Goal: Complete application form

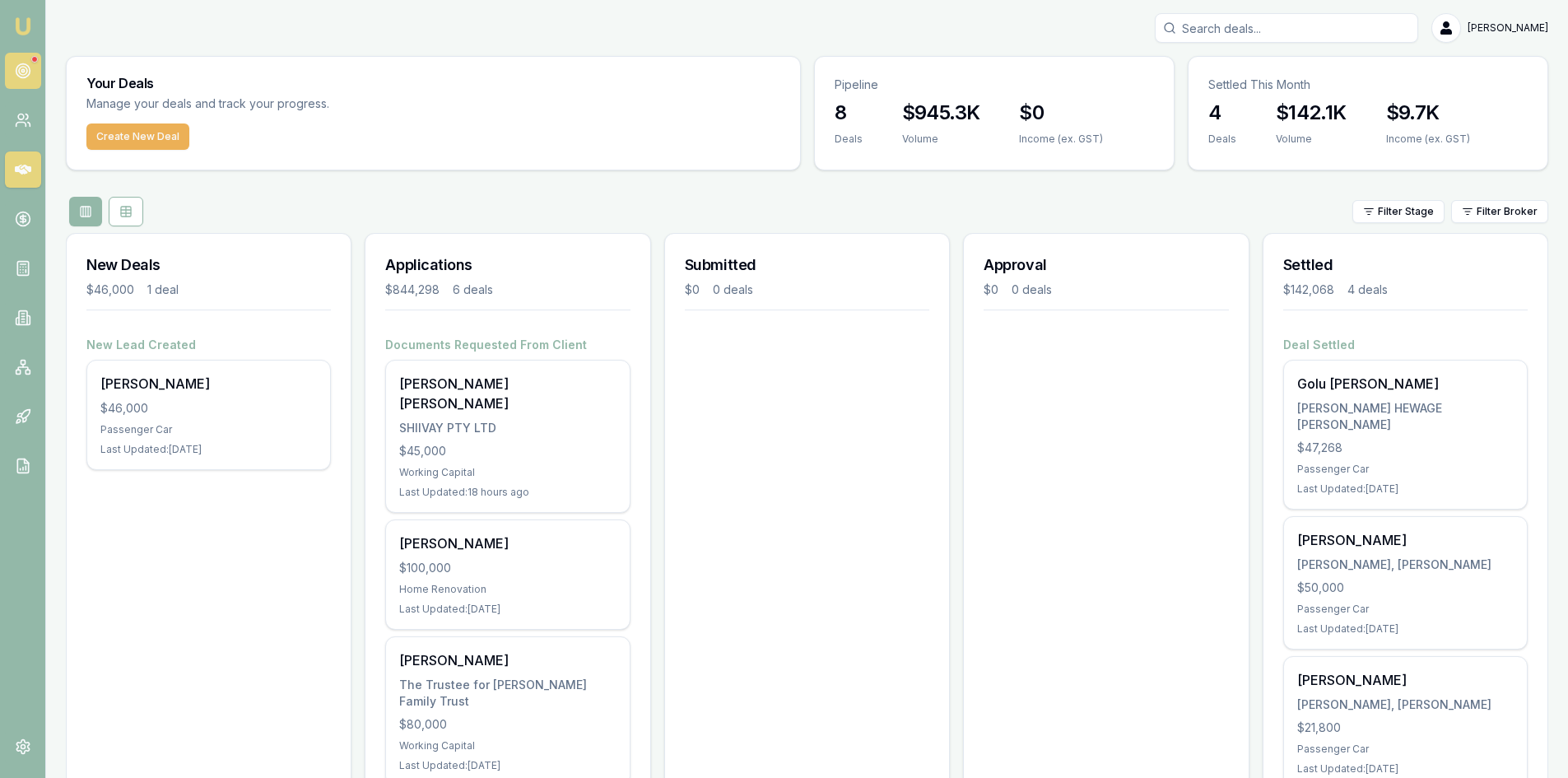
click at [22, 82] on link at bounding box center [22, 71] width 36 height 36
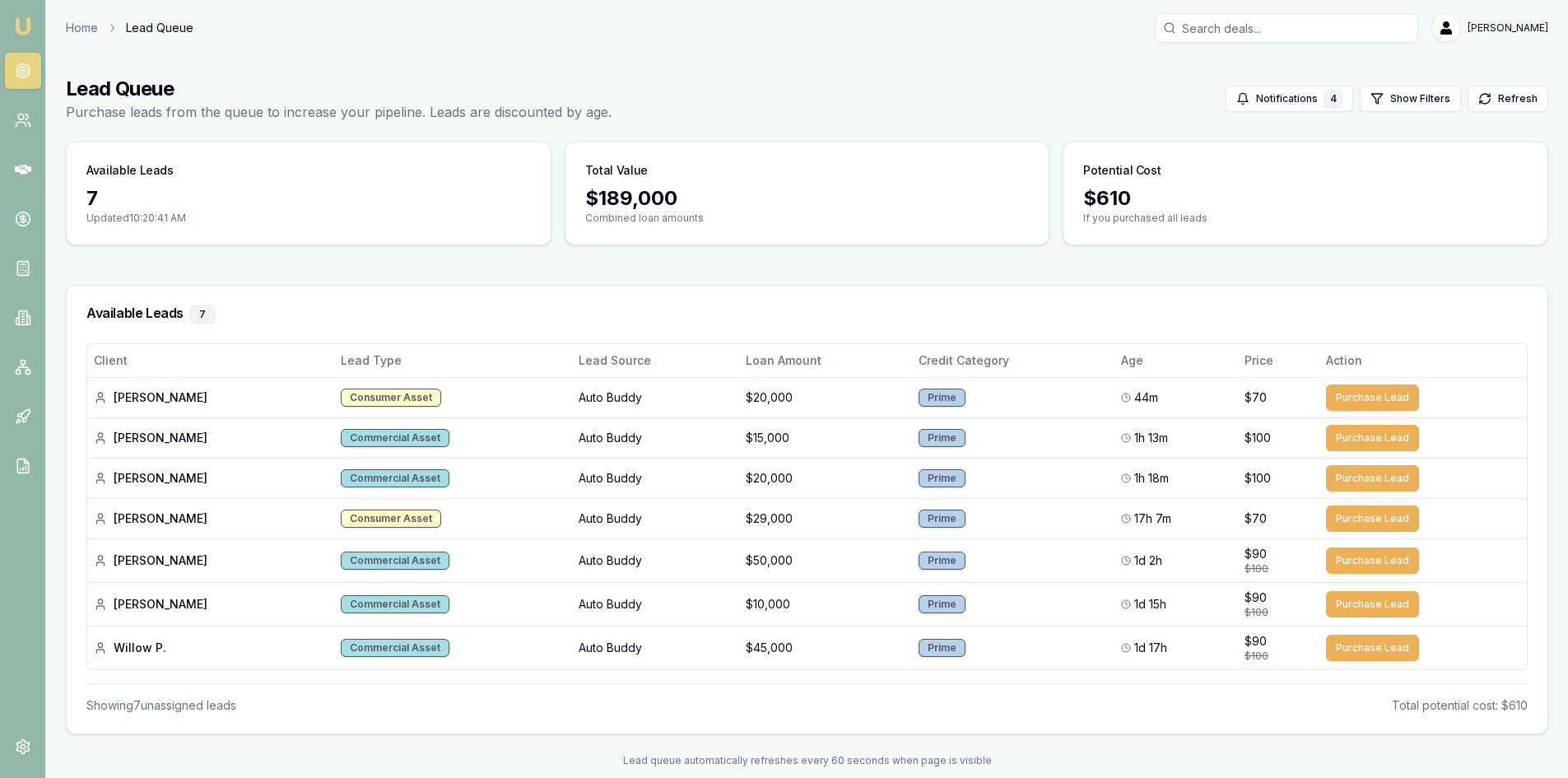
click at [1284, 24] on input "Search deals" at bounding box center [1286, 28] width 264 height 30
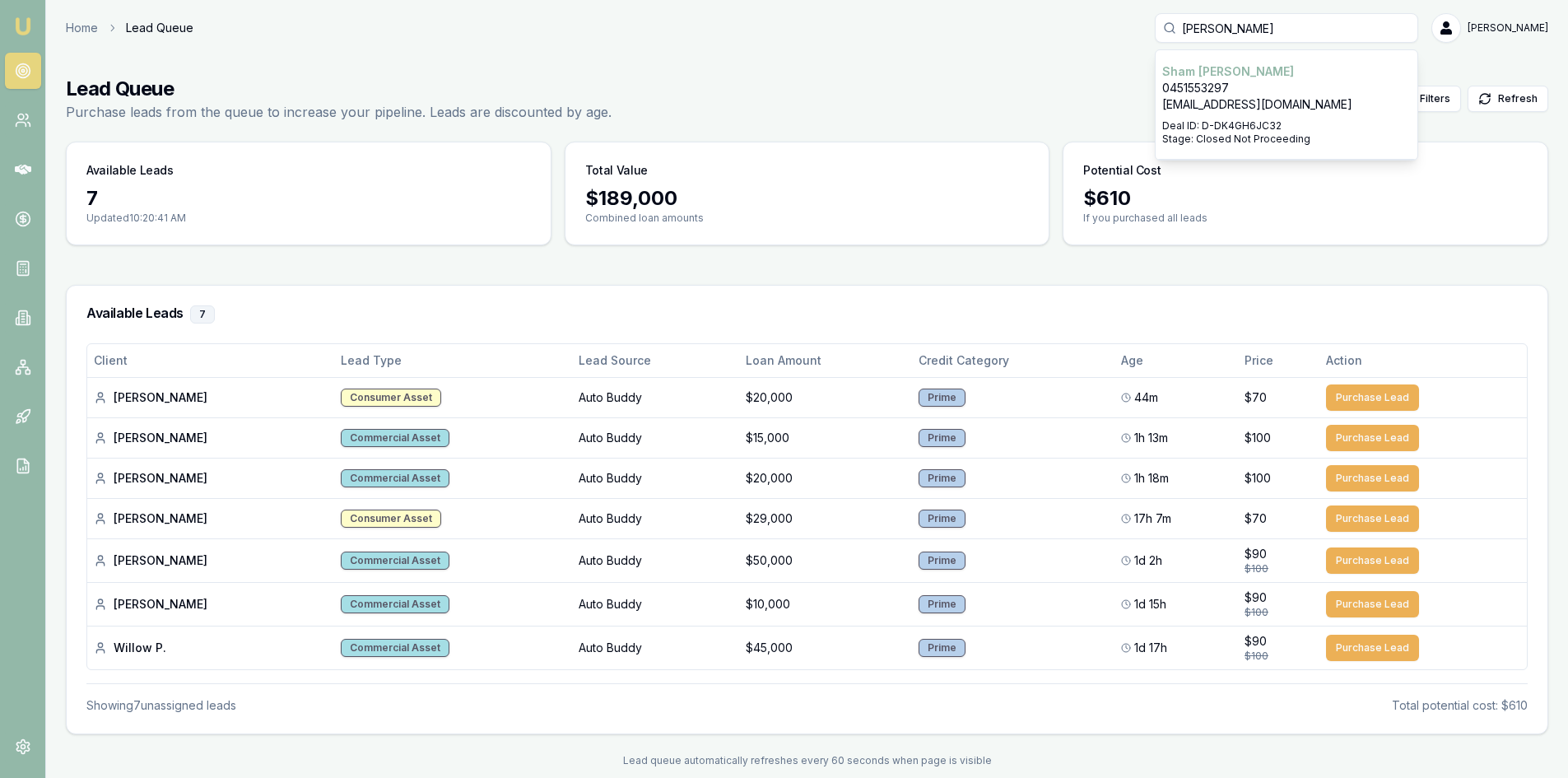
type input "sunder"
click at [1269, 111] on p "[EMAIL_ADDRESS][DOMAIN_NAME]" at bounding box center [1286, 104] width 248 height 16
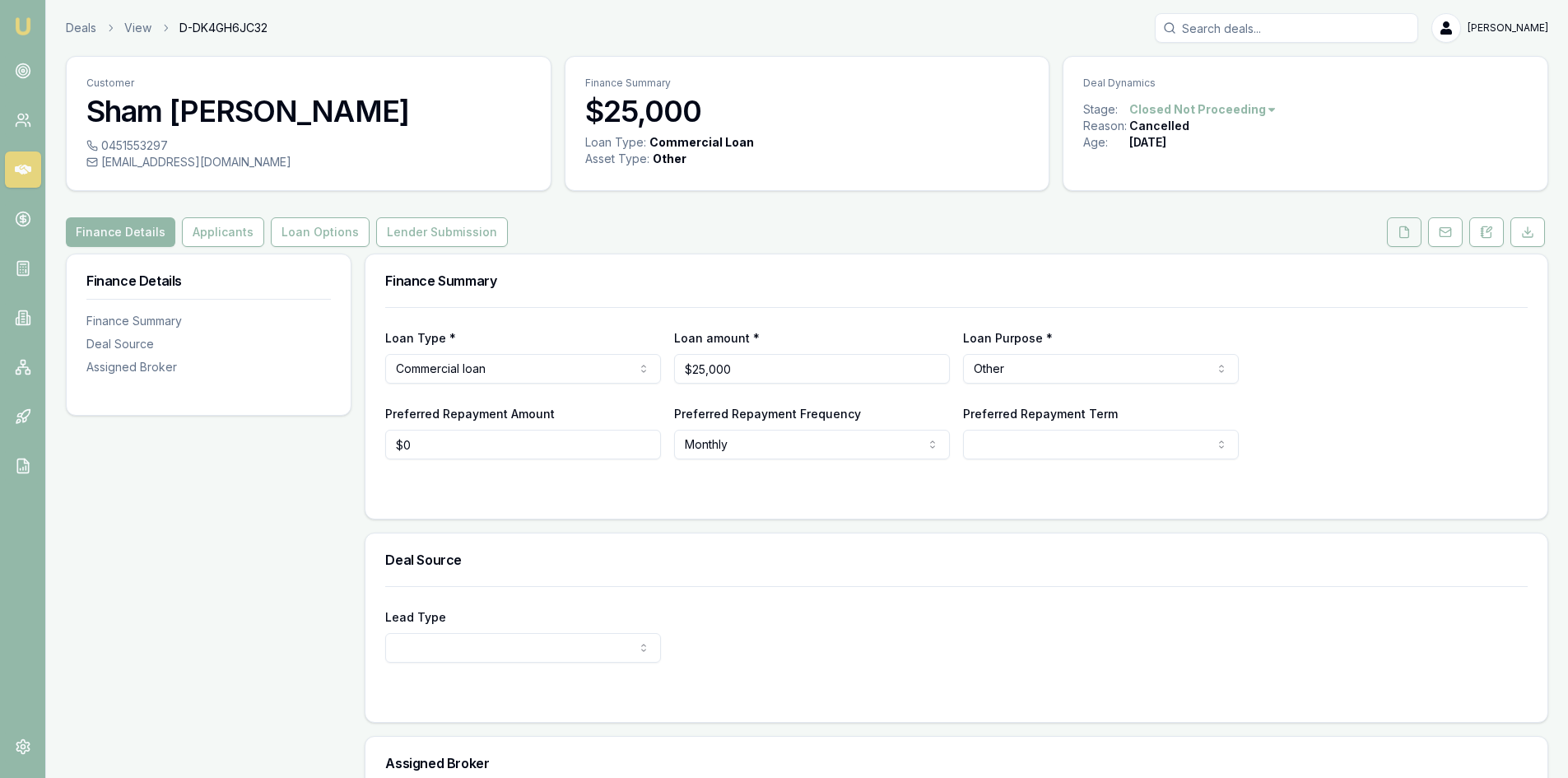
click at [1396, 223] on button at bounding box center [1404, 232] width 34 height 30
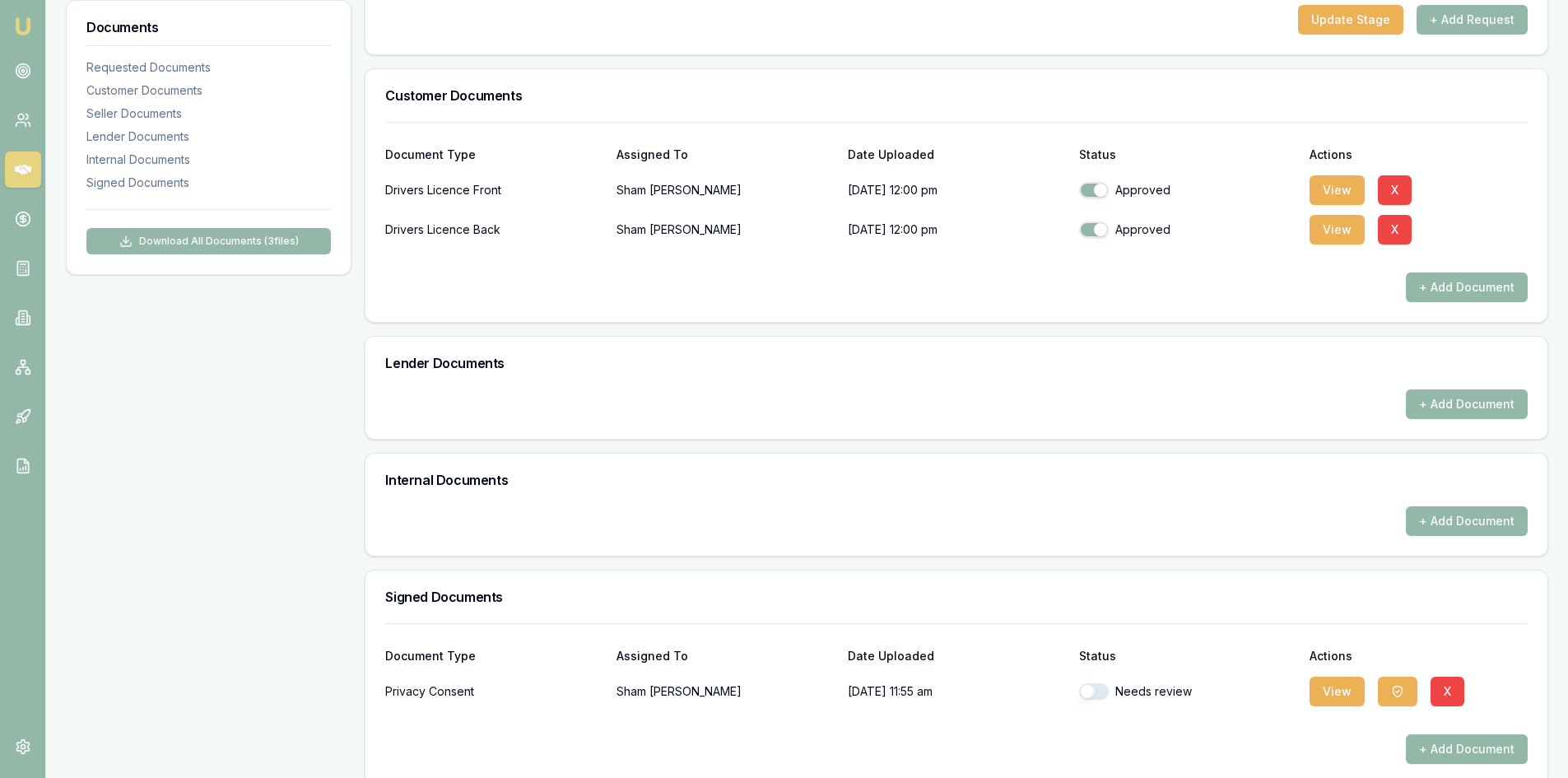
scroll to position [349, 0]
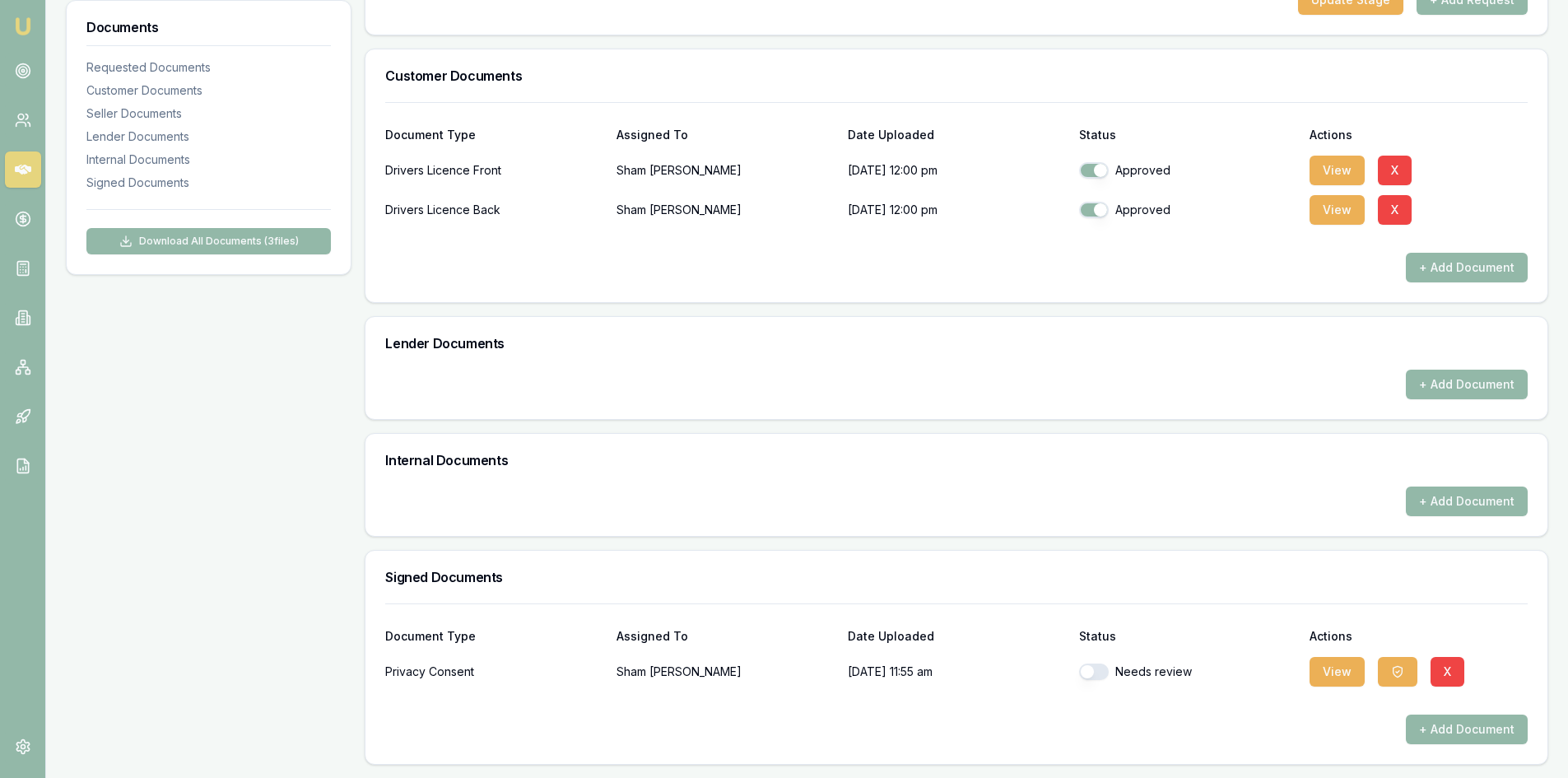
click at [1086, 673] on button "button" at bounding box center [1093, 671] width 30 height 16
checkbox input "true"
click at [1322, 172] on button "View" at bounding box center [1337, 170] width 55 height 30
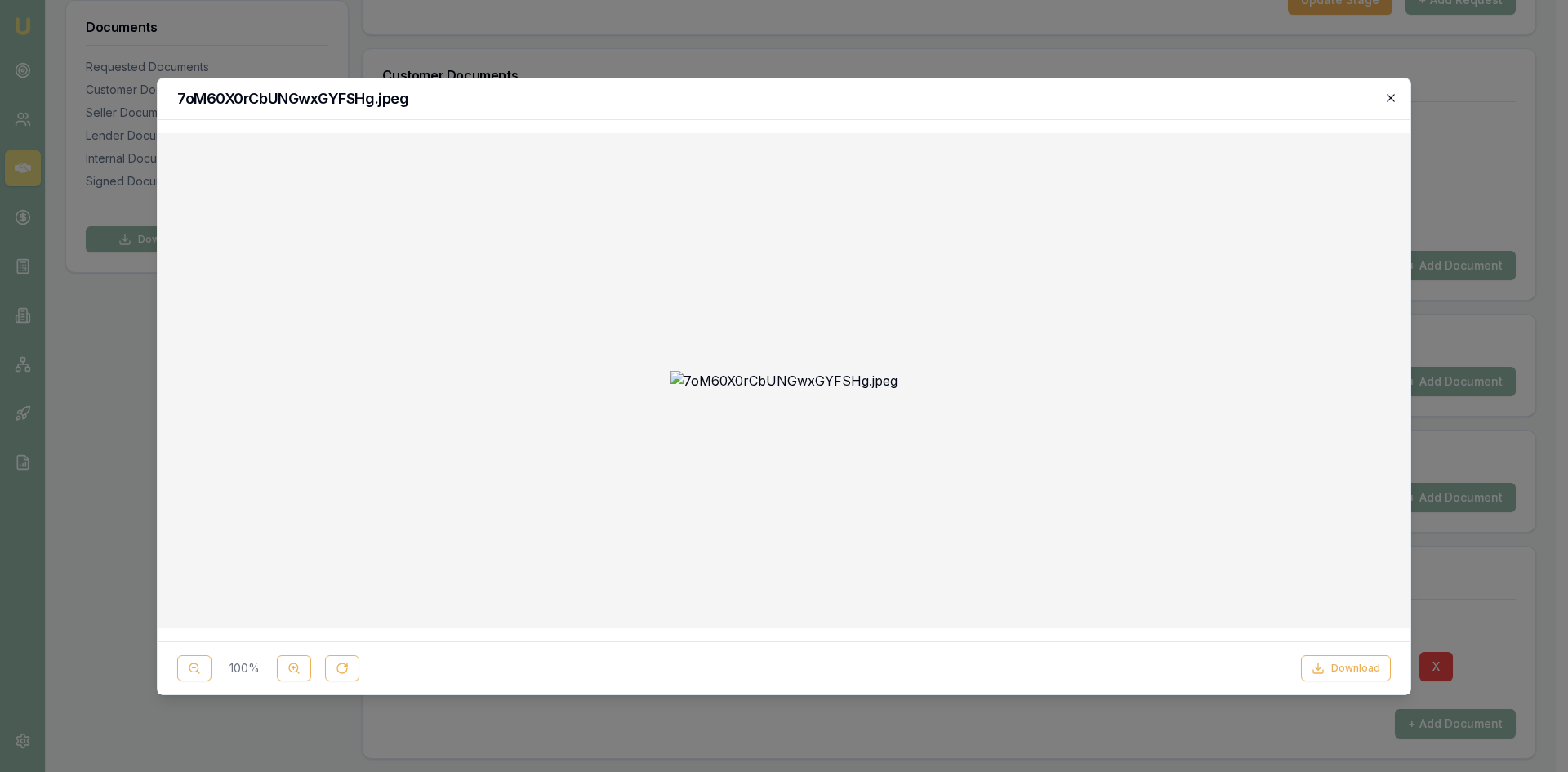
click at [1386, 100] on icon "button" at bounding box center [1390, 97] width 13 height 13
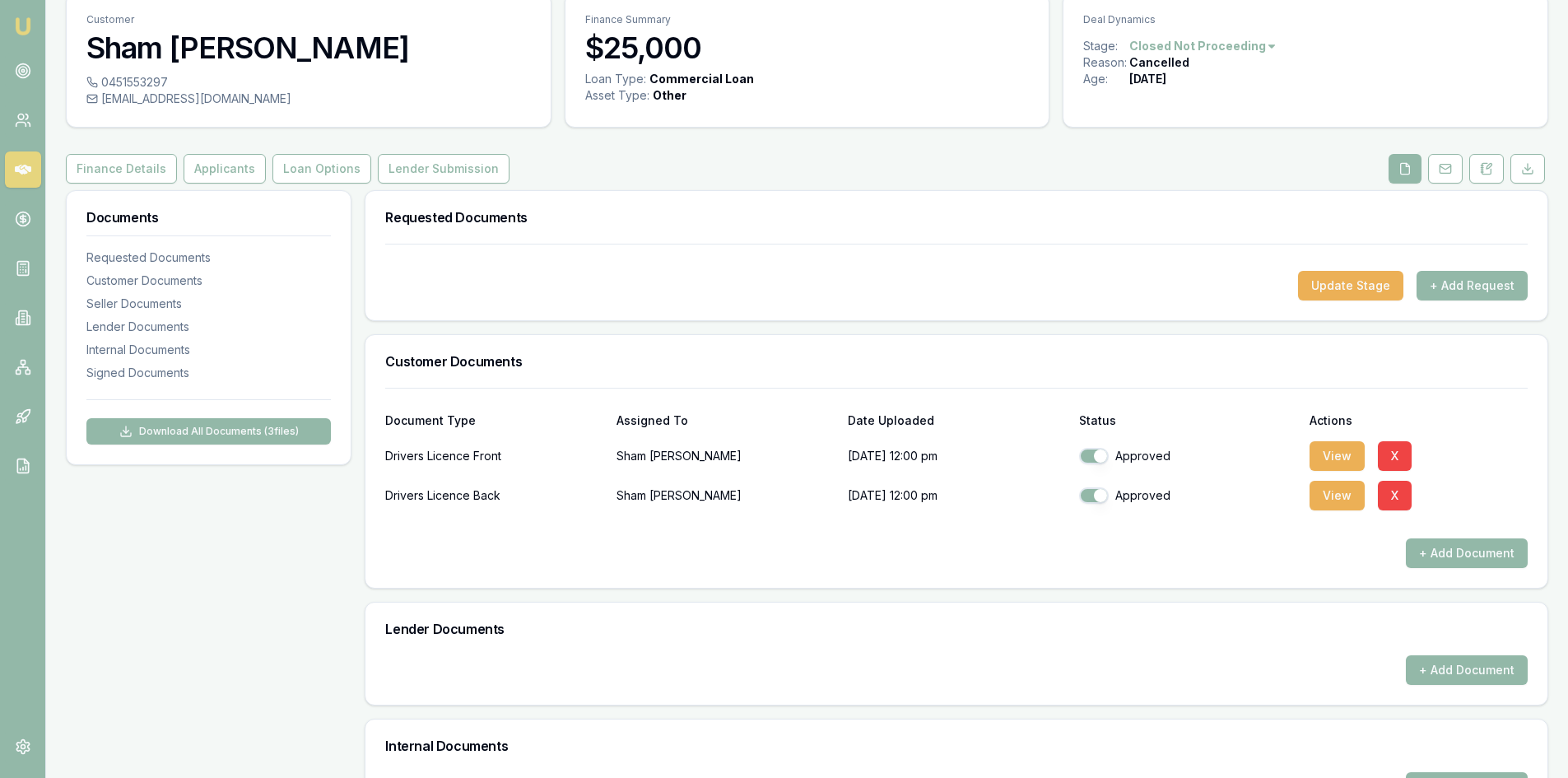
scroll to position [20, 0]
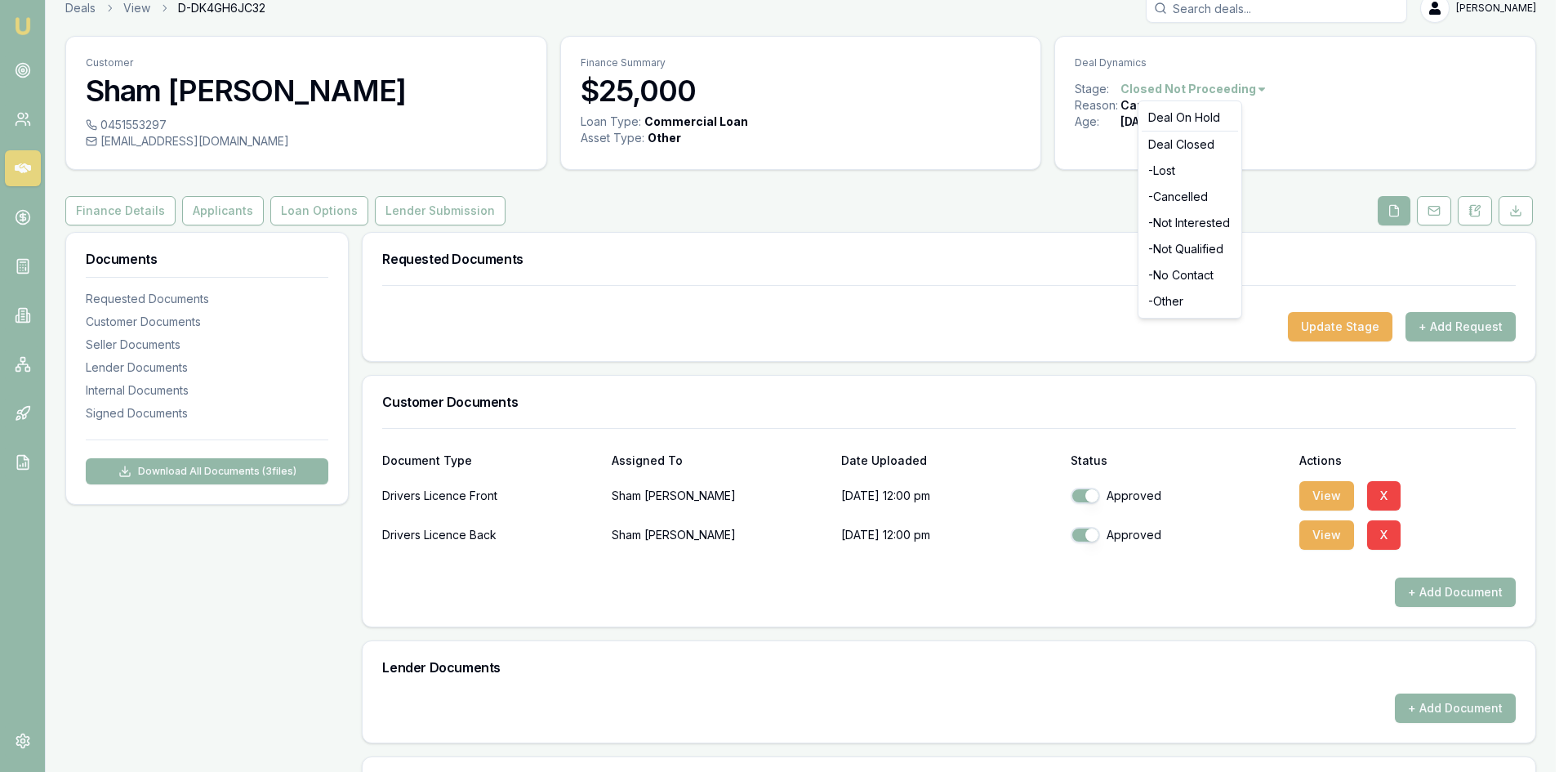
click at [1232, 88] on html "Emu Broker Deals View D-DK4GH6JC32 Pinkesh Patel Toggle Menu Customer Sham Sund…" at bounding box center [784, 366] width 1568 height 772
click at [969, 293] on html "Emu Broker Deals View D-DK4GH6JC32 Pinkesh Patel Toggle Menu Customer Sham Sund…" at bounding box center [784, 366] width 1568 height 772
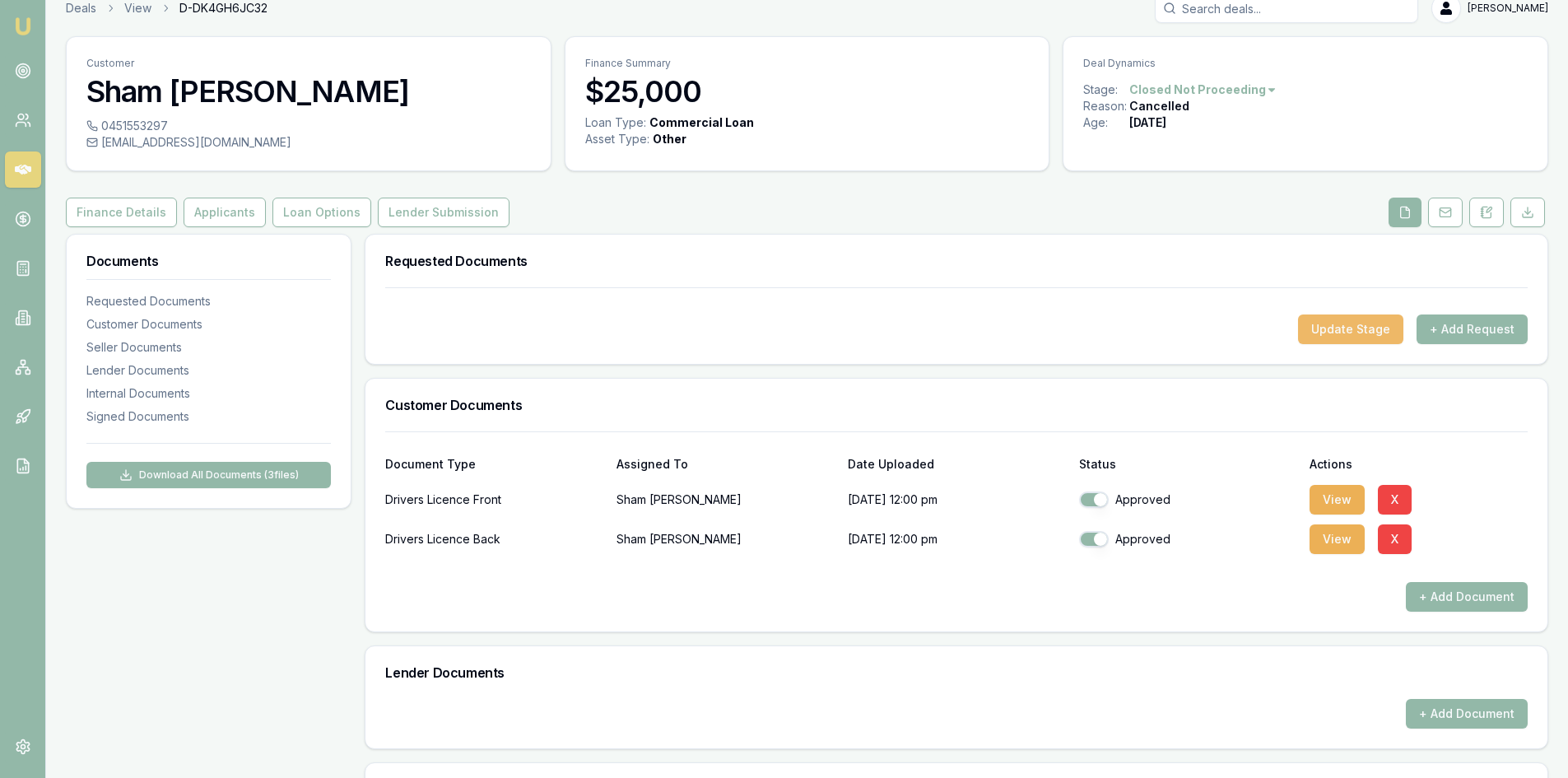
click at [1313, 334] on button "Update Stage" at bounding box center [1350, 328] width 105 height 30
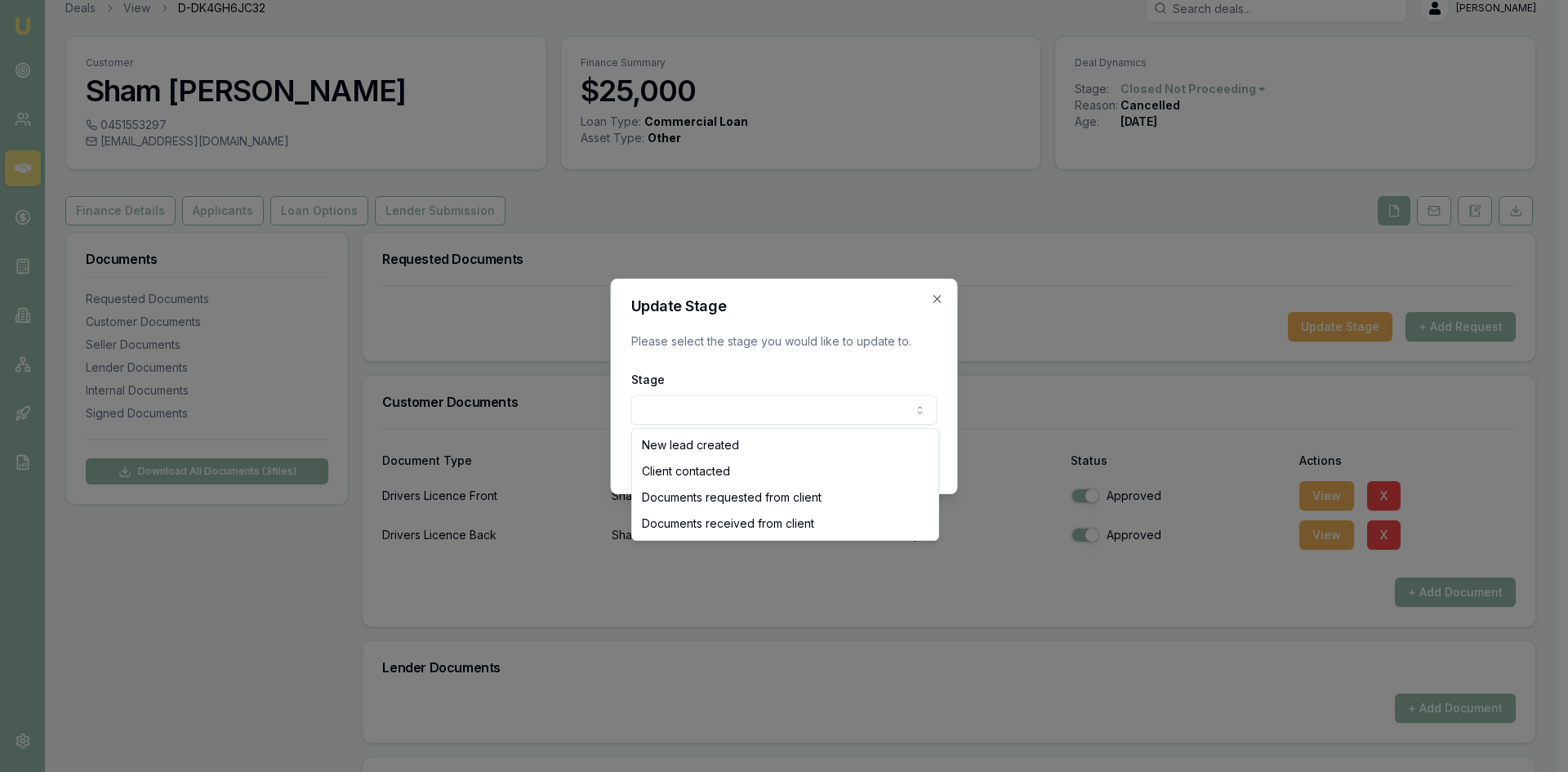
click at [651, 409] on body "Emu Broker Deals View D-DK4GH6JC32 Pinkesh Patel Toggle Menu Customer Sham Sund…" at bounding box center [777, 366] width 1556 height 772
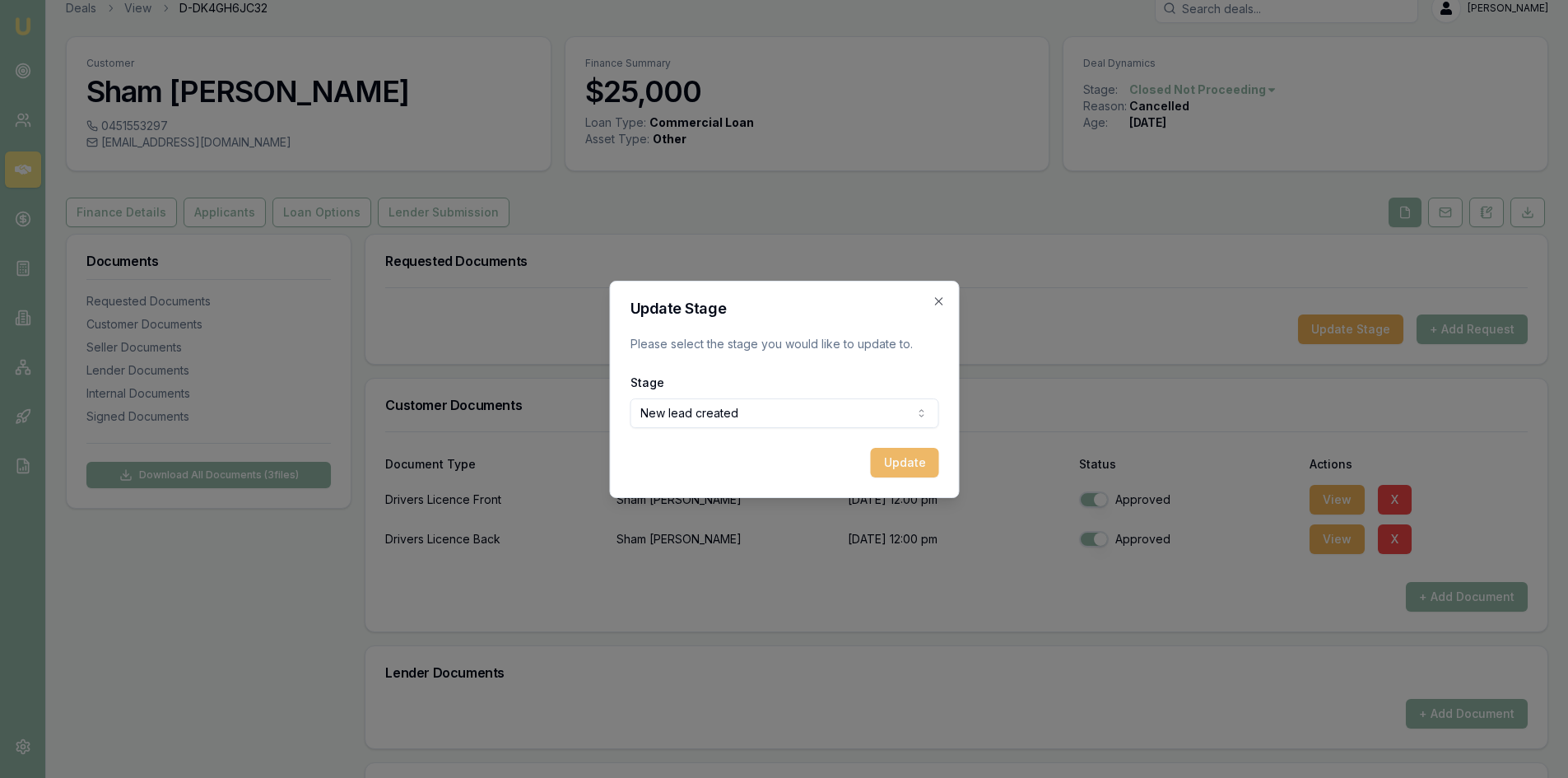
click at [918, 459] on button "Update" at bounding box center [904, 462] width 68 height 30
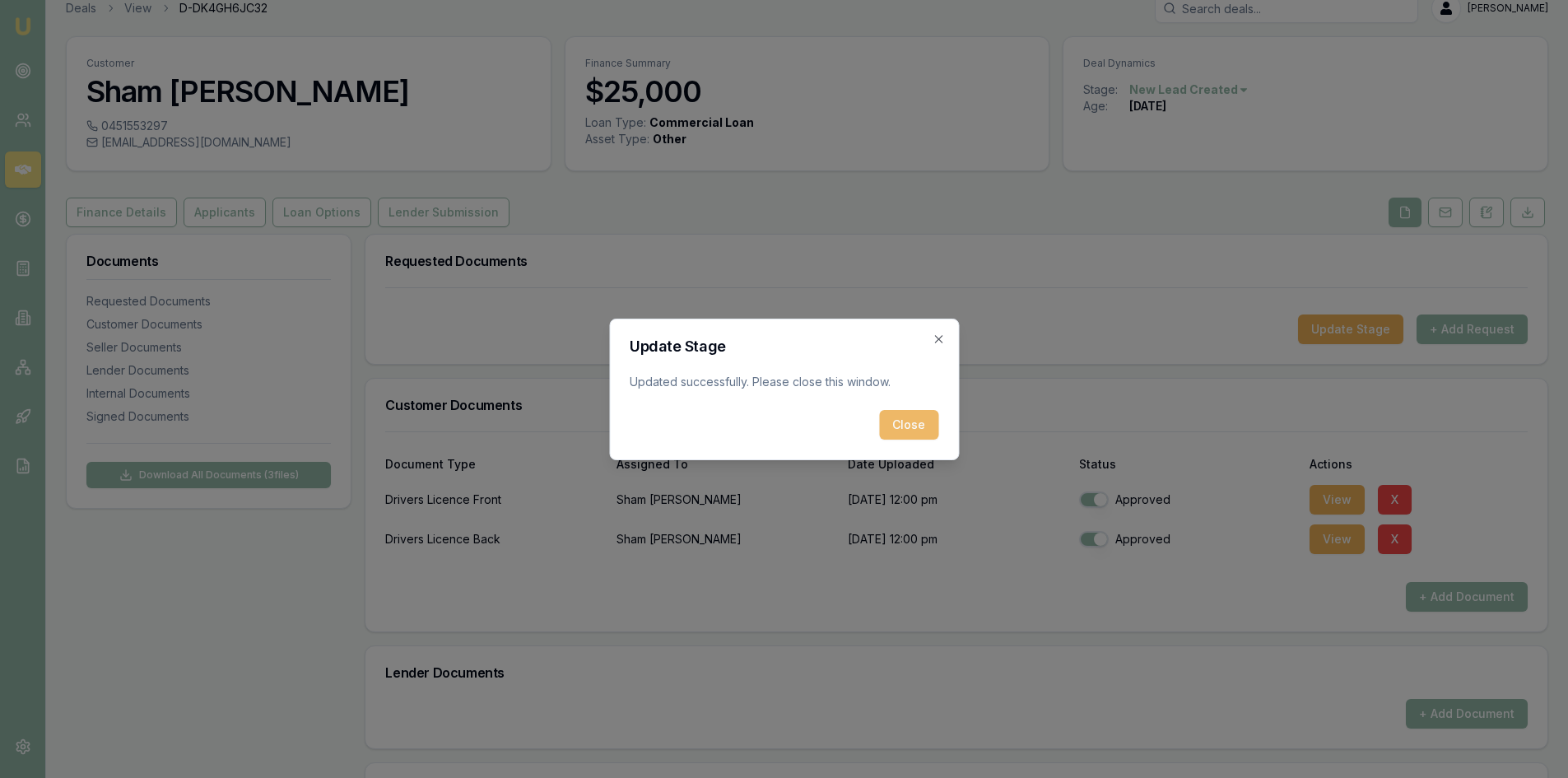
click at [919, 433] on button "Close" at bounding box center [909, 425] width 59 height 30
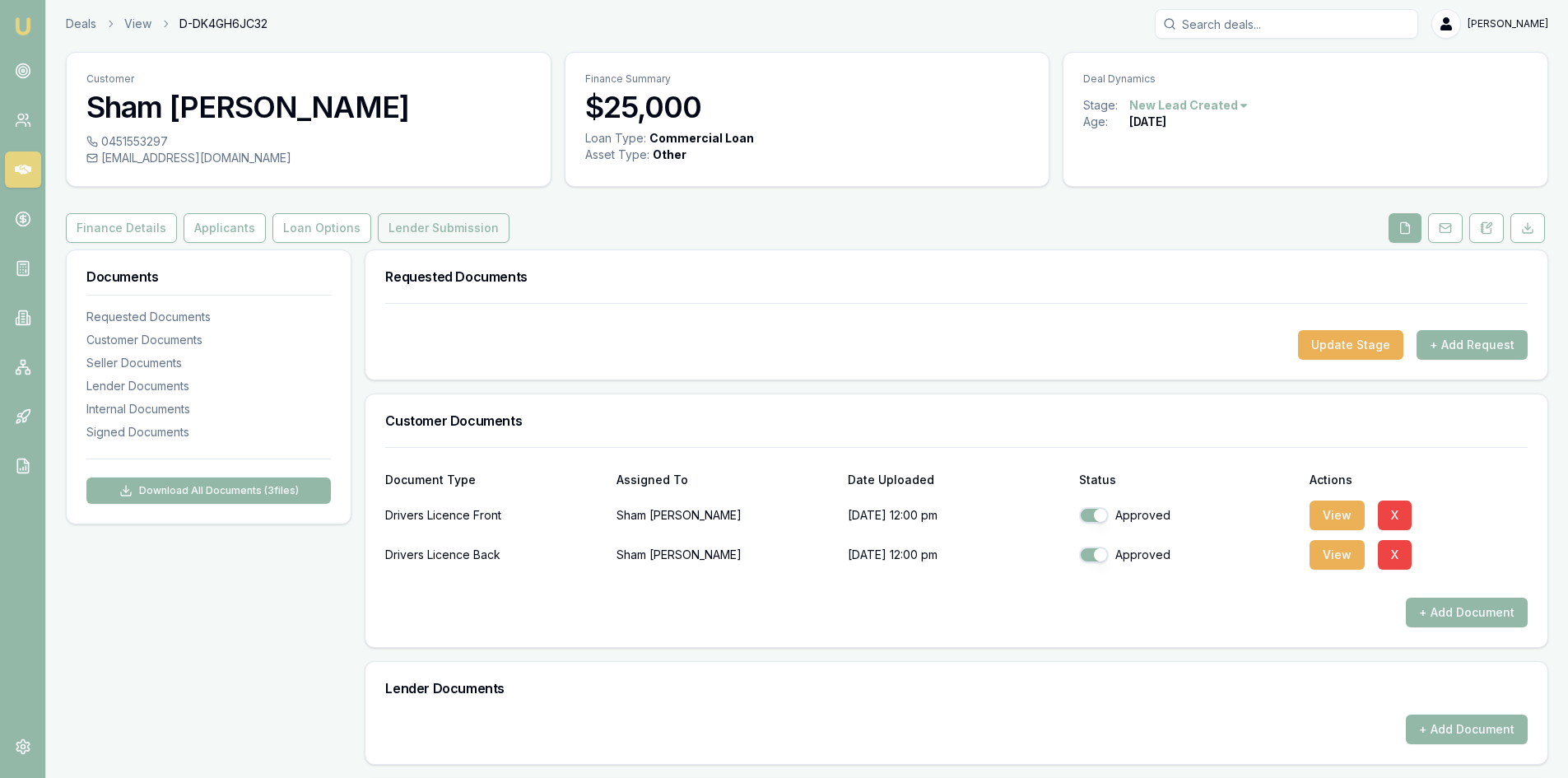
scroll to position [0, 0]
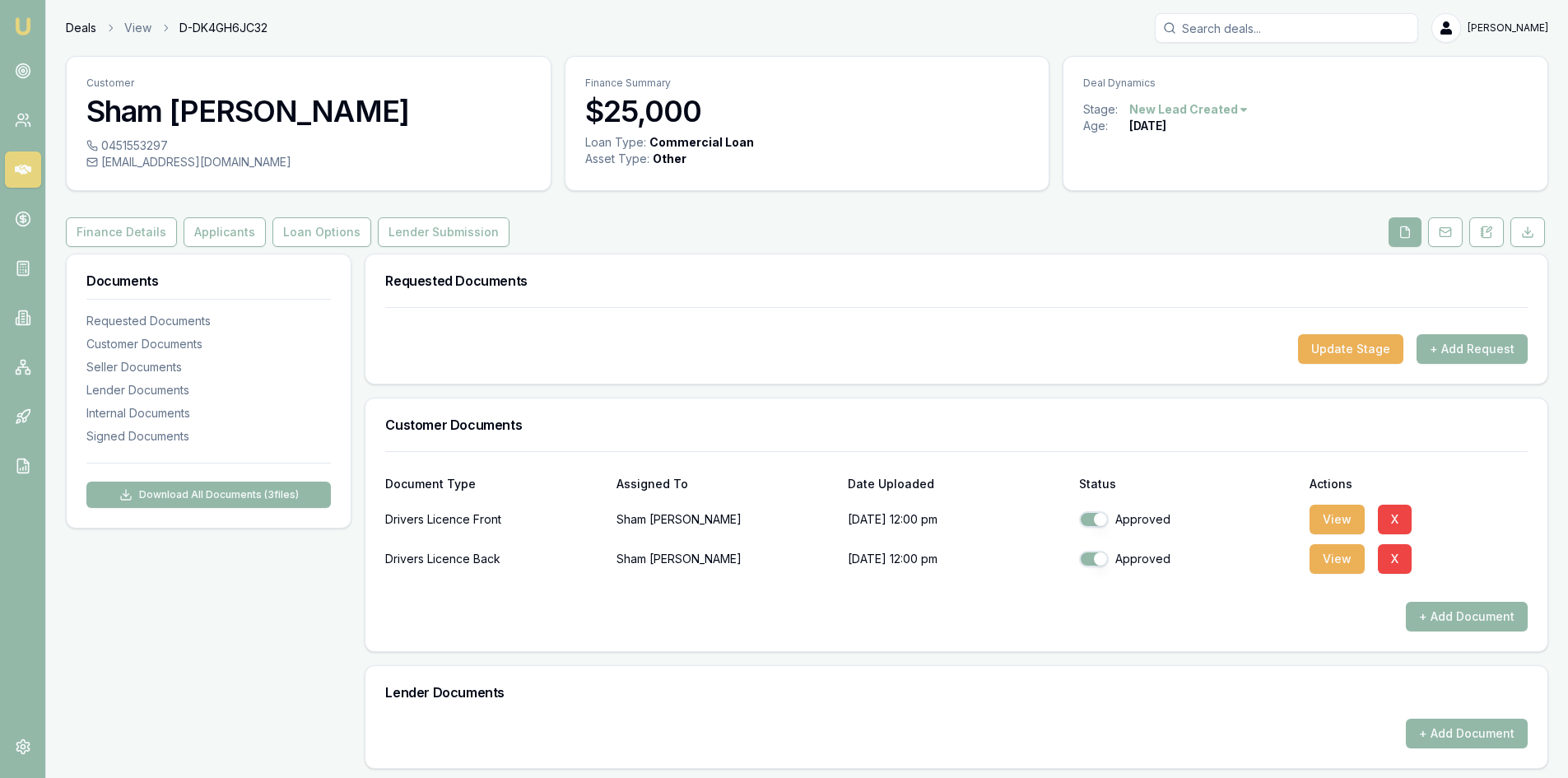
click at [73, 21] on link "Deals" at bounding box center [81, 28] width 31 height 16
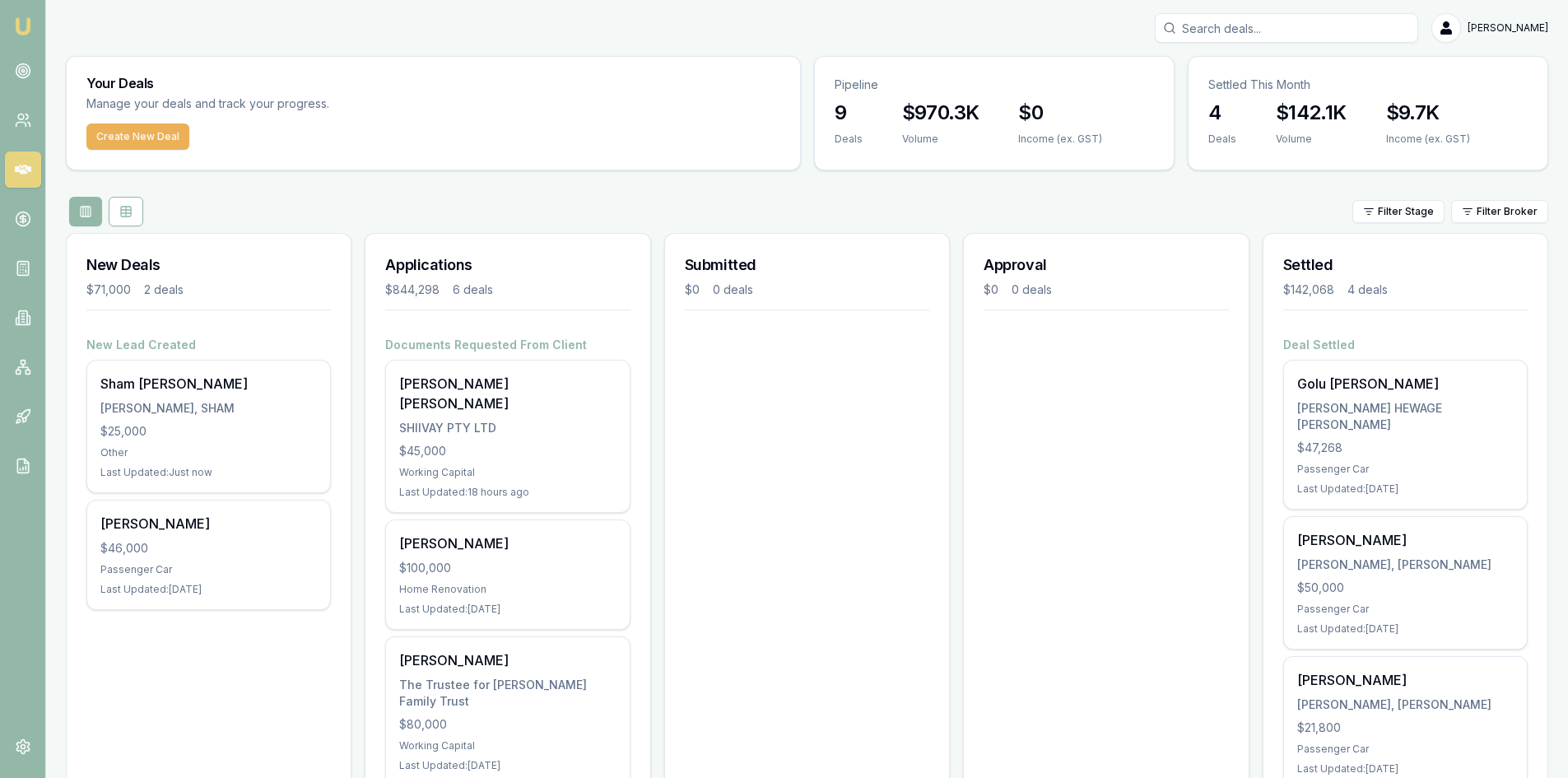
click at [22, 24] on img at bounding box center [23, 26] width 20 height 20
click at [28, 71] on icon at bounding box center [22, 71] width 16 height 16
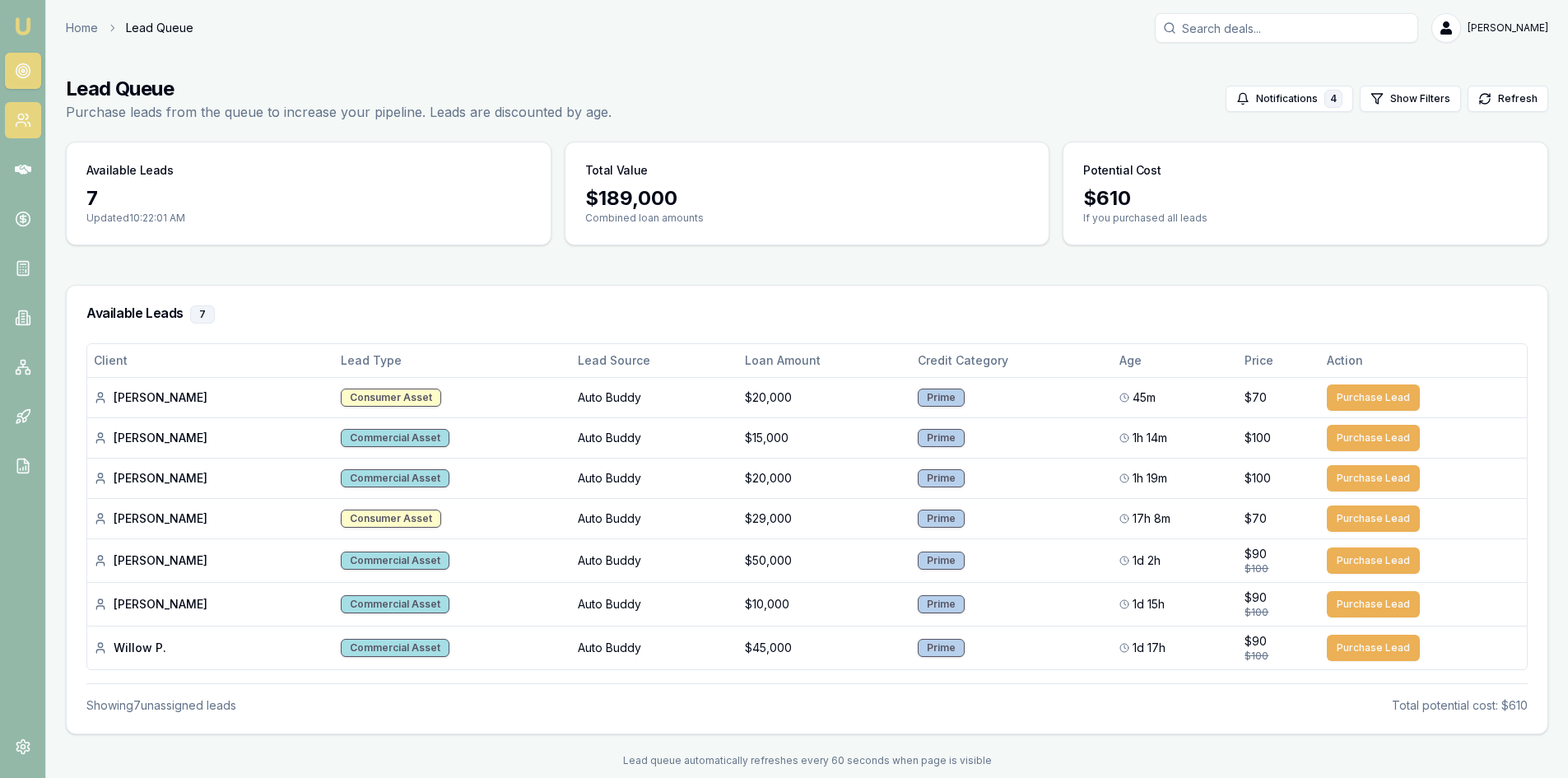
click at [13, 117] on link at bounding box center [22, 120] width 36 height 36
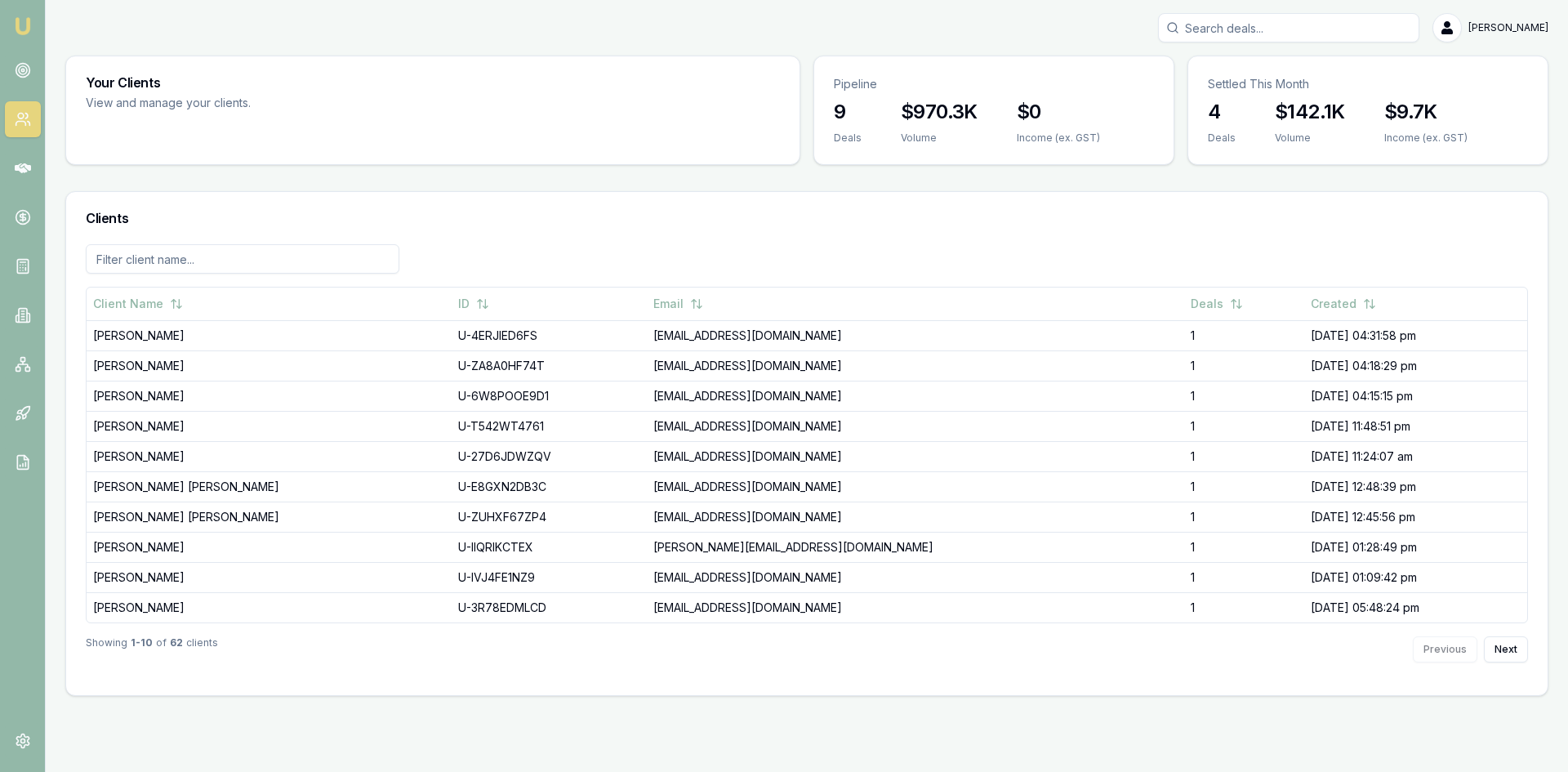
click at [30, 23] on img at bounding box center [23, 26] width 20 height 20
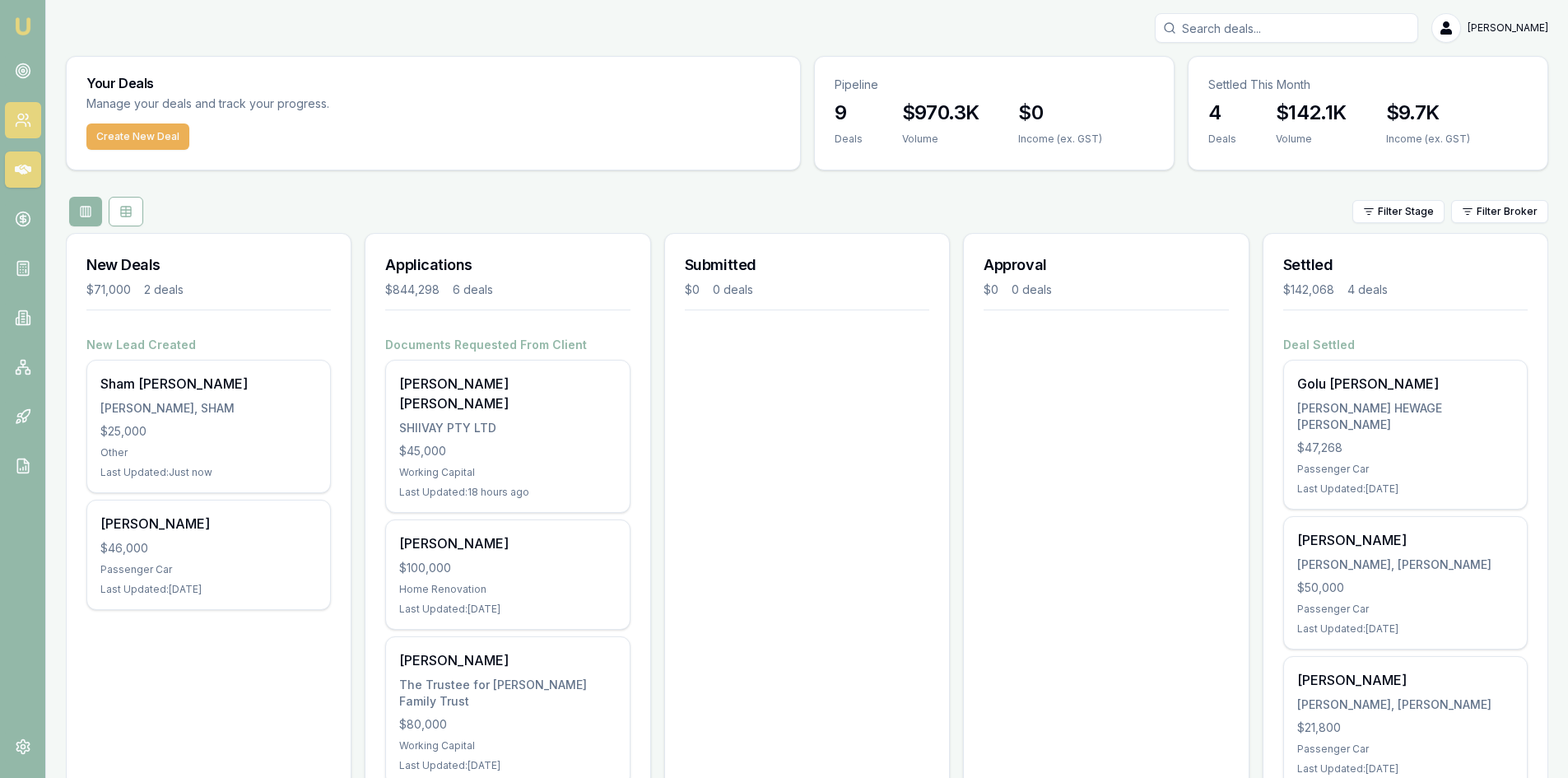
click at [31, 110] on link at bounding box center [22, 120] width 36 height 36
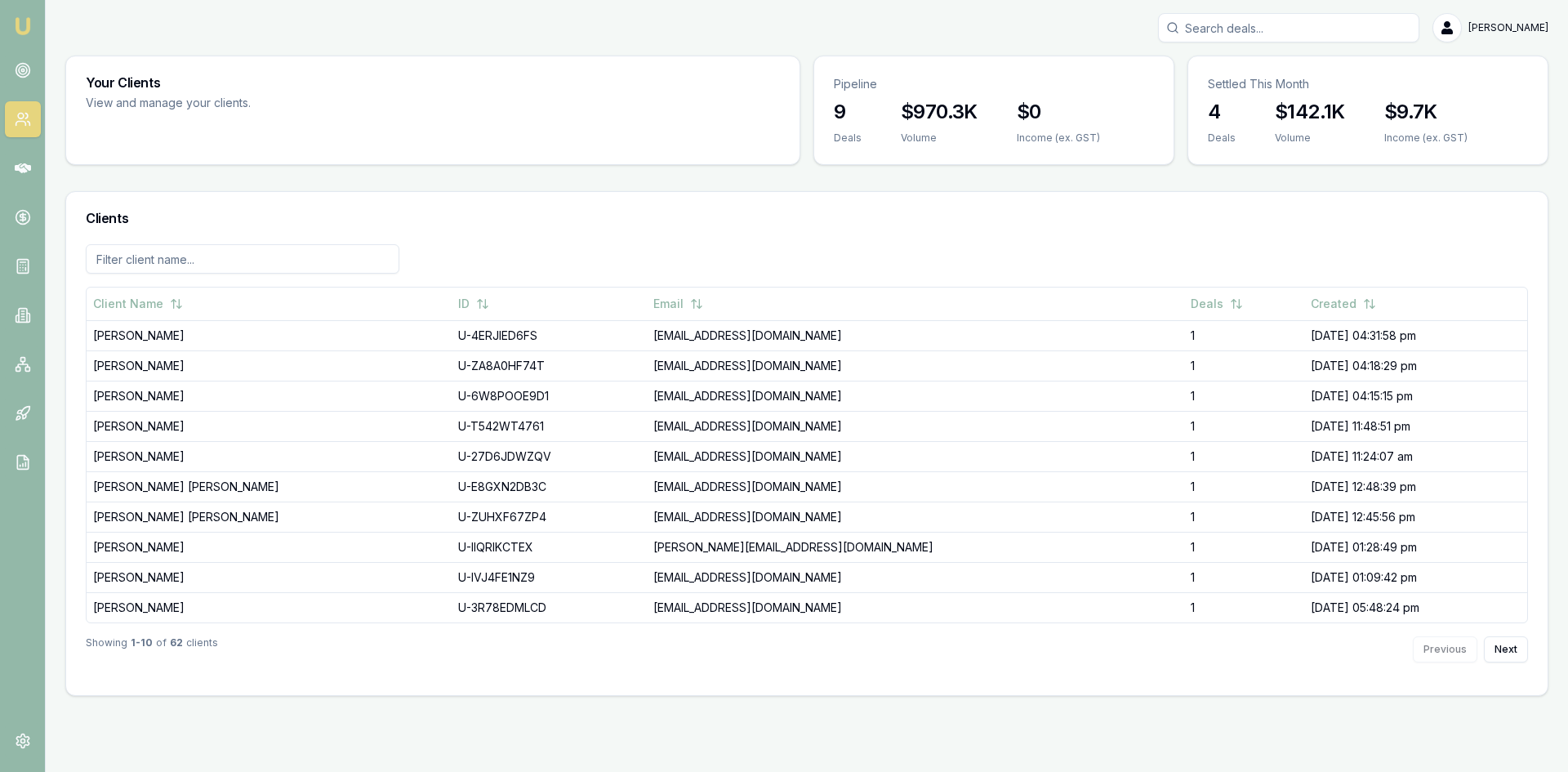
click at [32, 26] on img at bounding box center [23, 26] width 20 height 20
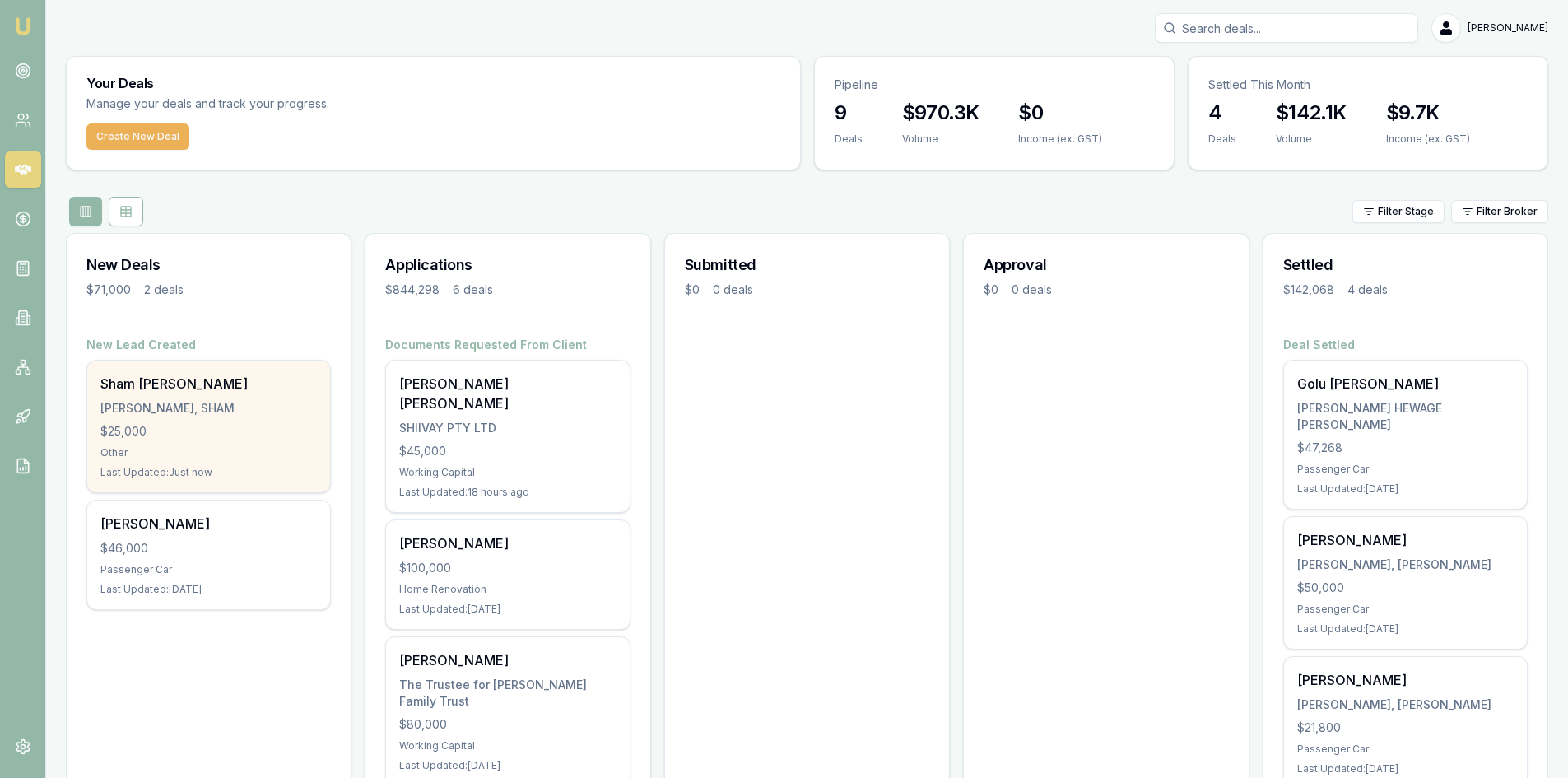
scroll to position [82, 0]
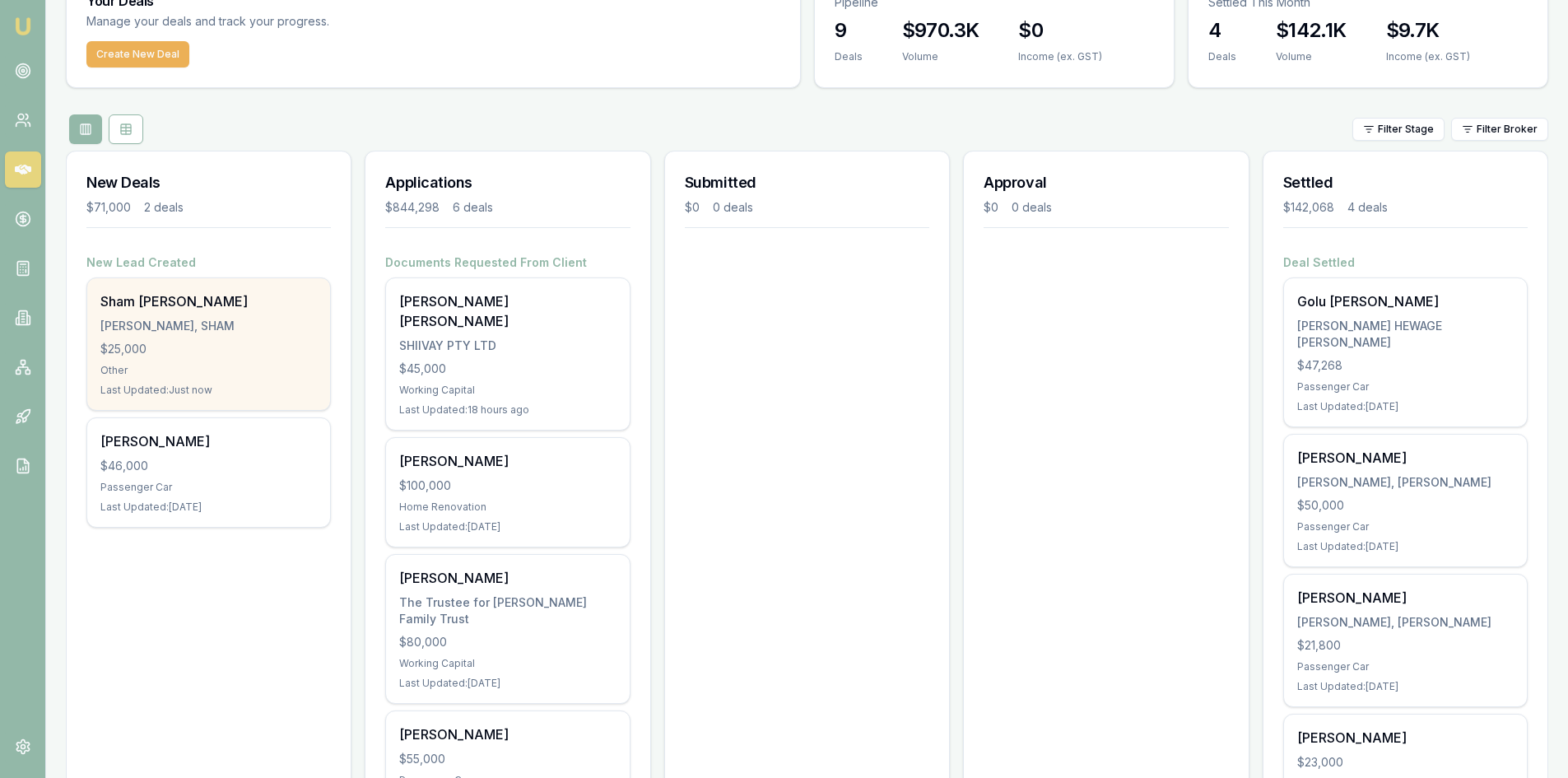
click at [193, 363] on div "Other" at bounding box center [209, 370] width 217 height 13
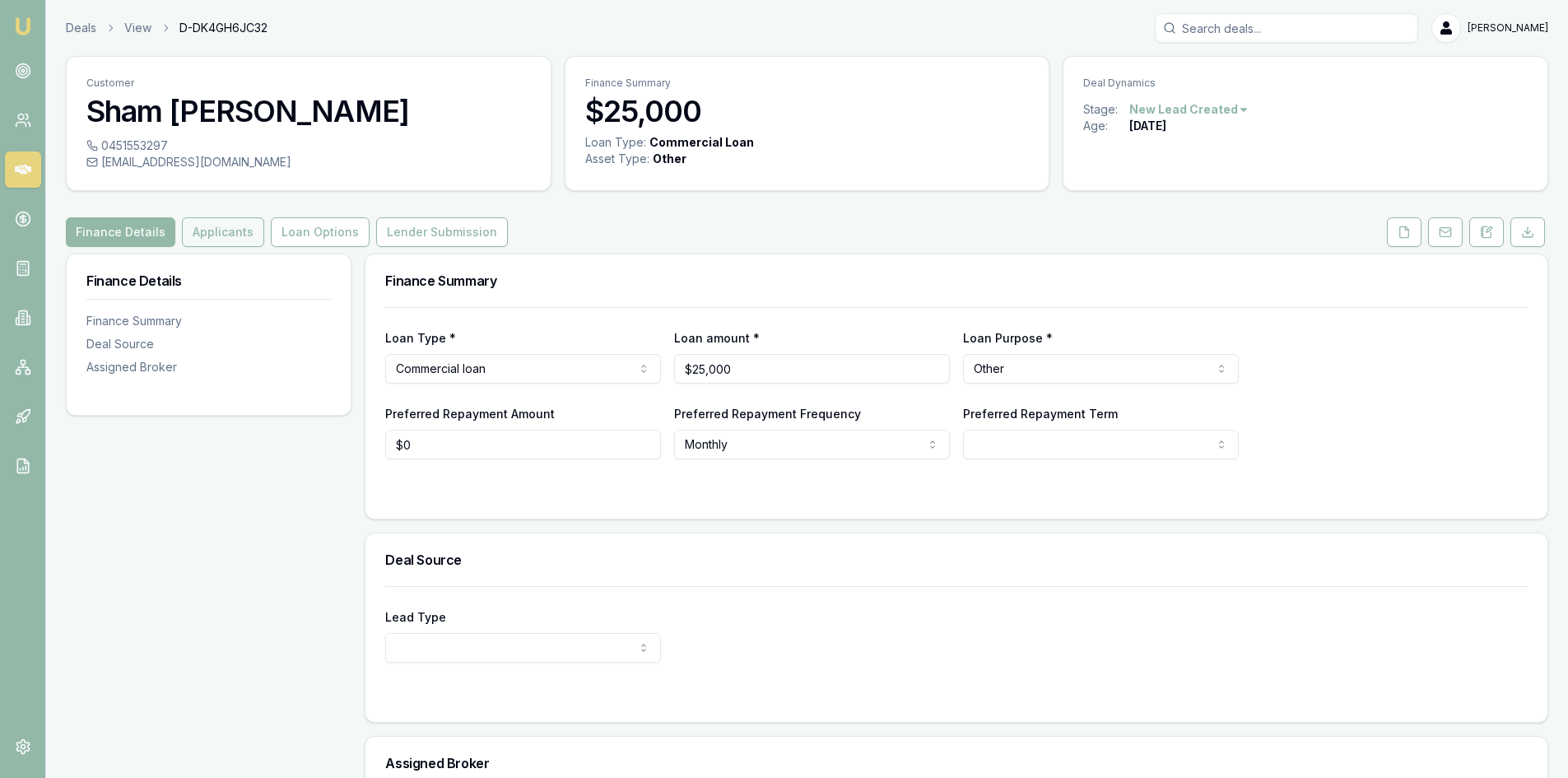
click at [216, 237] on button "Applicants" at bounding box center [222, 232] width 82 height 30
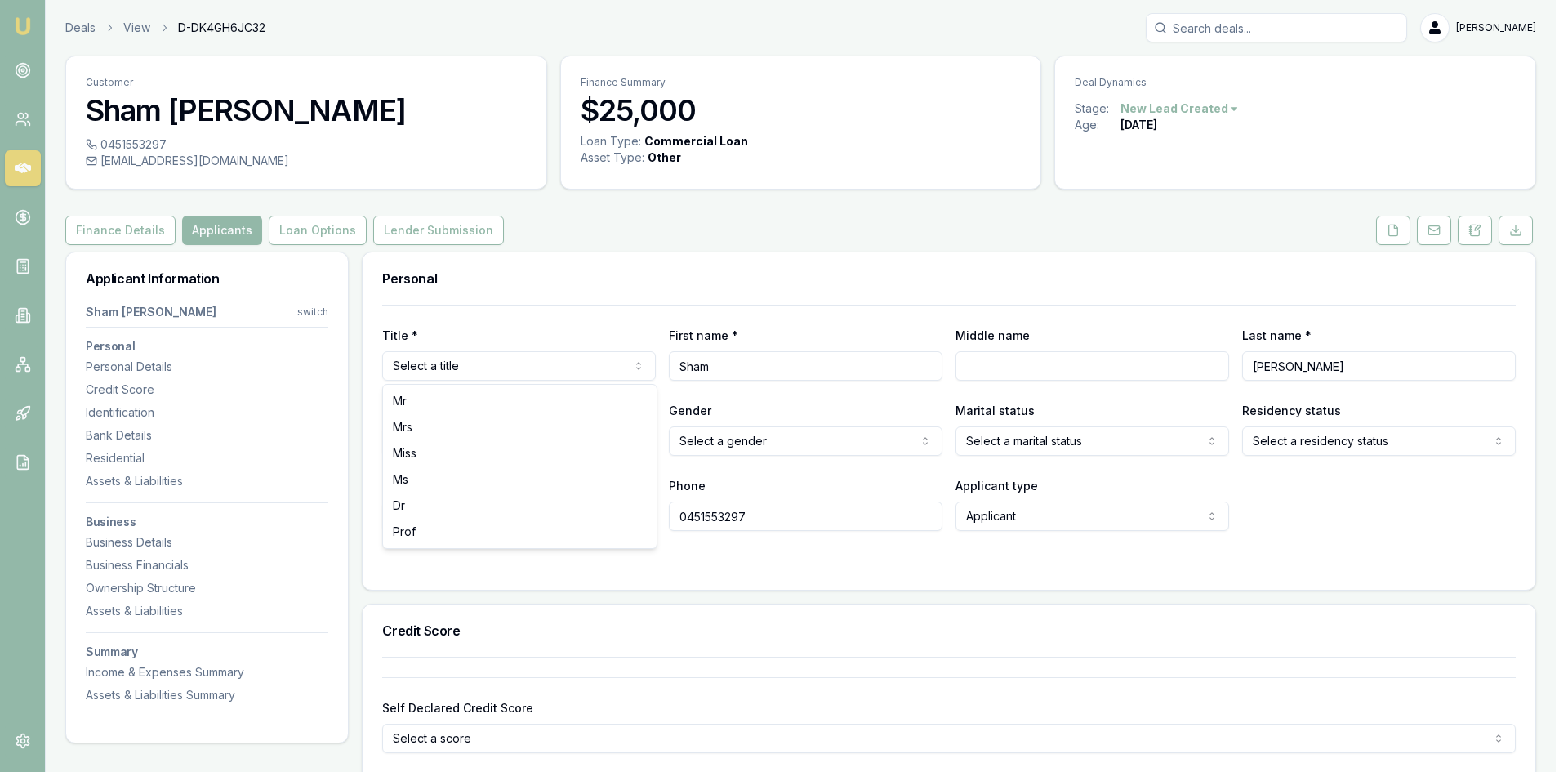
click at [465, 366] on html "Emu Broker Deals View D-DK4GH6JC32 [PERSON_NAME] Toggle Menu Customer Sham [PER…" at bounding box center [784, 386] width 1568 height 772
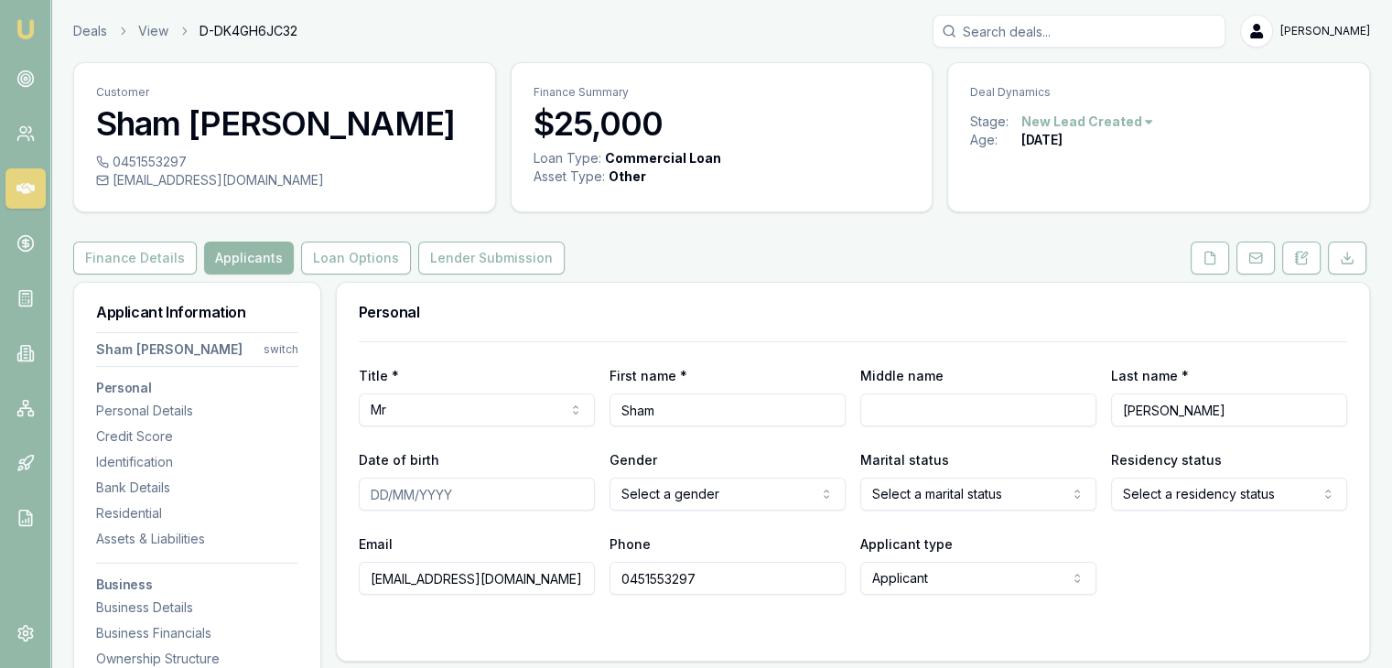
click at [373, 496] on input "Date of birth" at bounding box center [477, 494] width 236 height 33
click at [727, 480] on html "Emu Broker Deals View D-DK4GH6JC32 [PERSON_NAME] Toggle Menu Customer Sham [PER…" at bounding box center [696, 334] width 1392 height 668
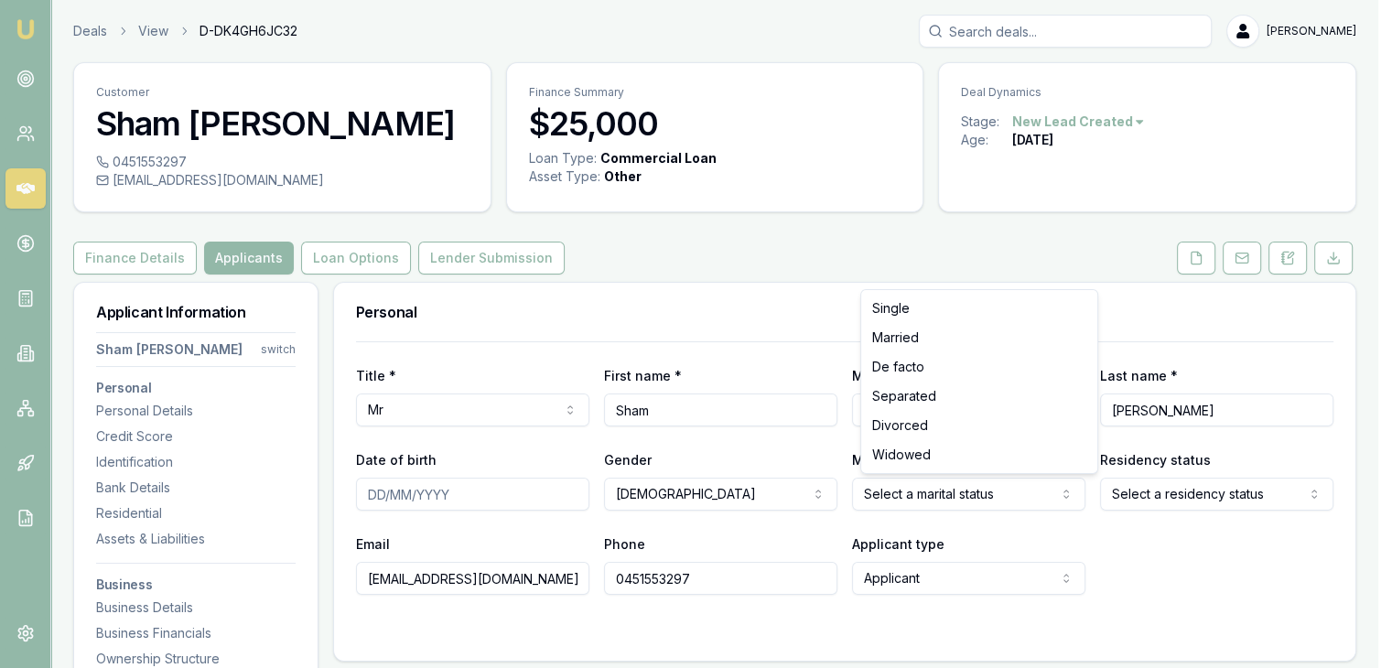
click at [888, 493] on html "Emu Broker Deals View D-DK4GH6JC32 [PERSON_NAME] Toggle Menu Customer Sham [PER…" at bounding box center [696, 334] width 1392 height 668
select select "MARRIED"
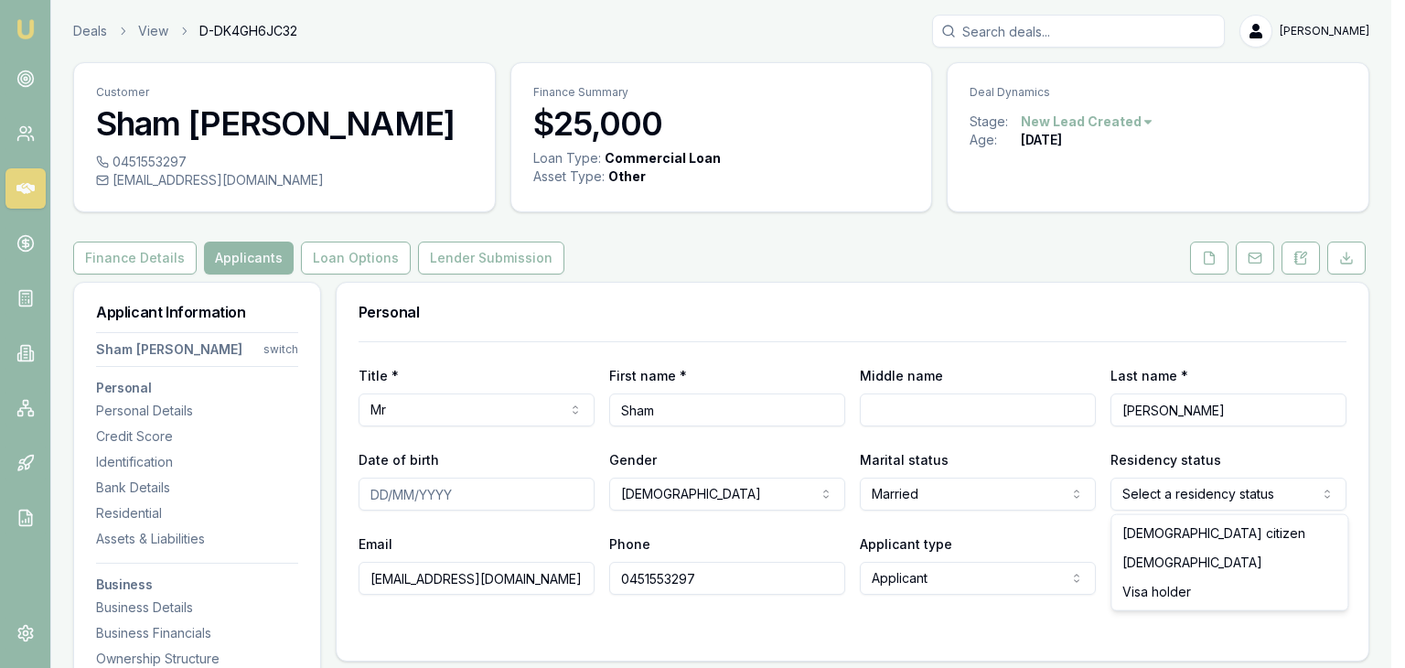
click at [1140, 493] on html "Emu Broker Deals View D-DK4GH6JC32 [PERSON_NAME] Toggle Menu Customer Sham [PER…" at bounding box center [702, 334] width 1405 height 668
click at [1131, 484] on html "Emu Broker Deals View D-DK4GH6JC32 [PERSON_NAME] Toggle Menu Customer Sham [PER…" at bounding box center [702, 334] width 1405 height 668
select select "[DEMOGRAPHIC_DATA]"
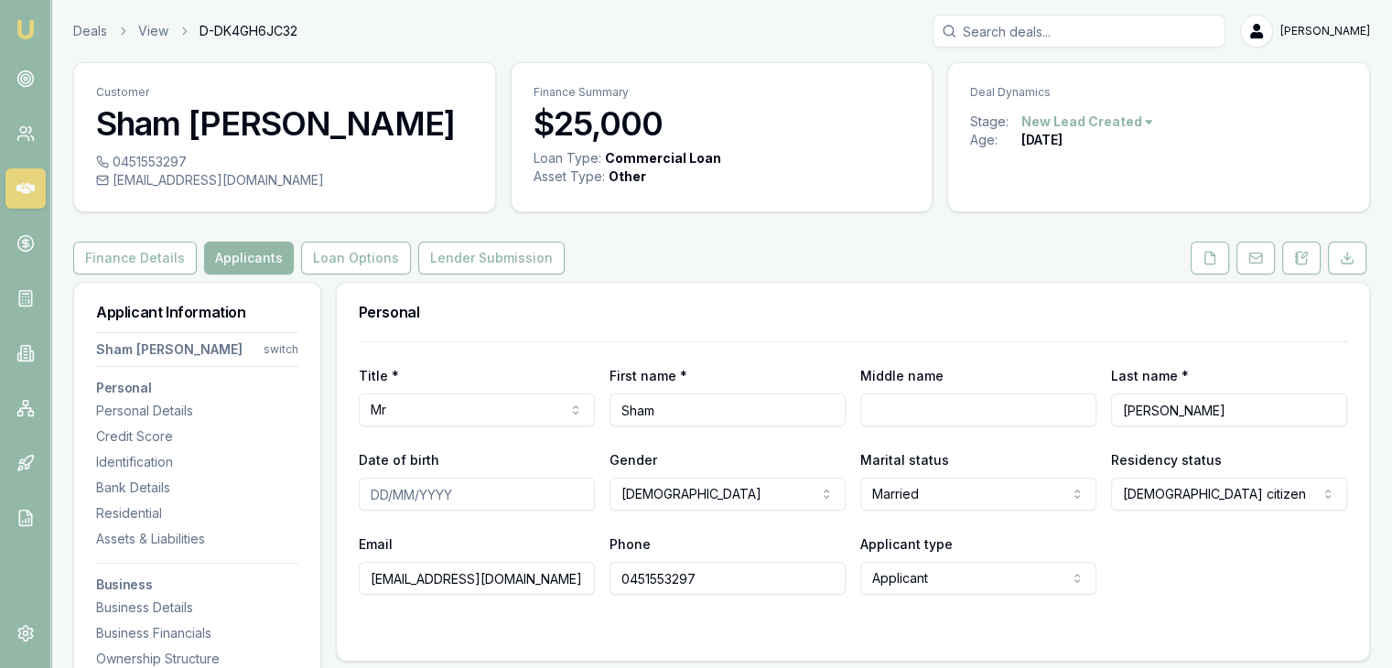
drag, startPoint x: 437, startPoint y: 489, endPoint x: 450, endPoint y: 490, distance: 12.9
click at [437, 489] on input "Date of birth" at bounding box center [477, 494] width 236 height 33
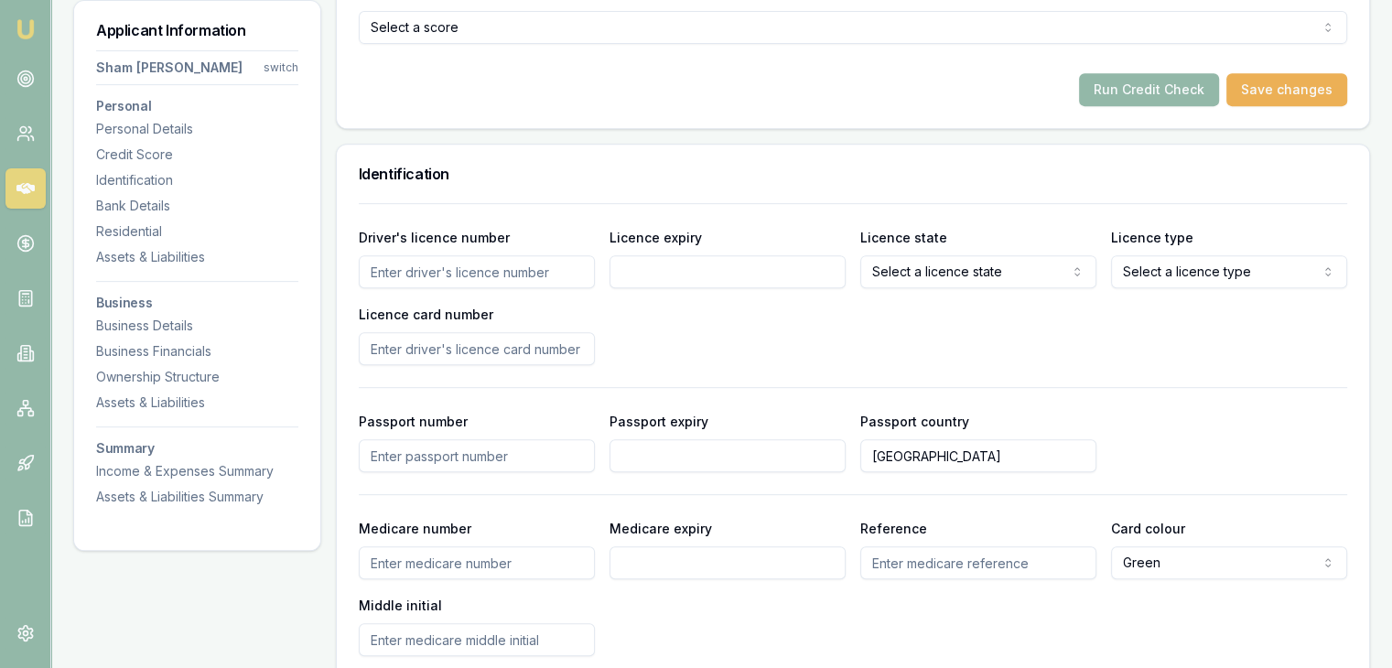
scroll to position [823, 0]
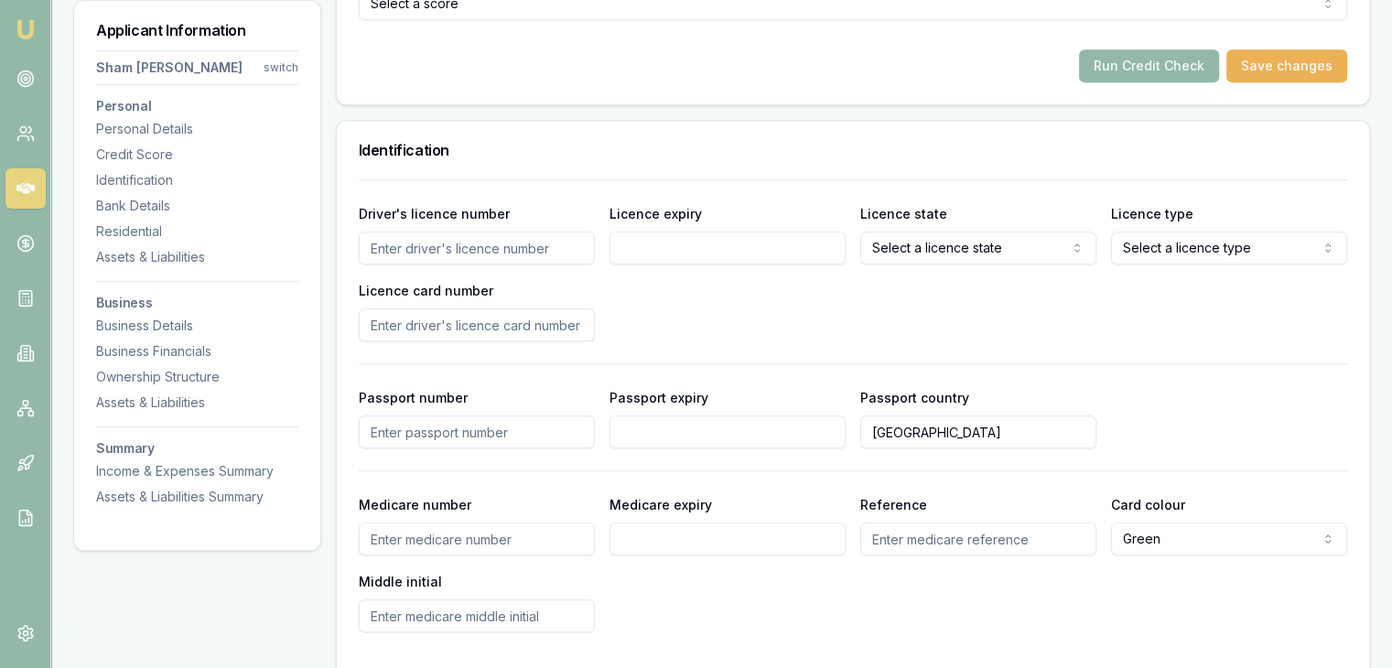
click at [413, 249] on input "Driver's licence number" at bounding box center [477, 247] width 236 height 33
